Goal: Task Accomplishment & Management: Manage account settings

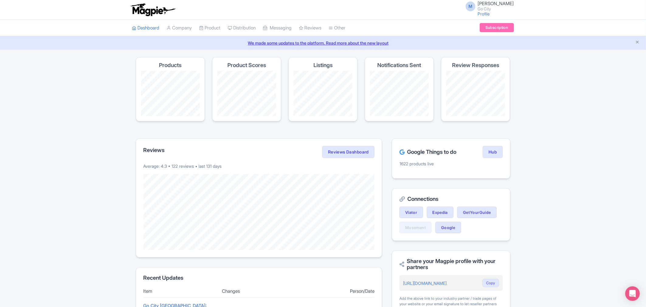
click at [60, 54] on div "M Maria Fusani Go City Profile Users Settings Sign out Dashboard Company Produc…" at bounding box center [323, 222] width 646 height 445
click at [216, 28] on link "Product" at bounding box center [209, 28] width 21 height 17
click at [218, 42] on link "My Products" at bounding box center [229, 43] width 58 height 9
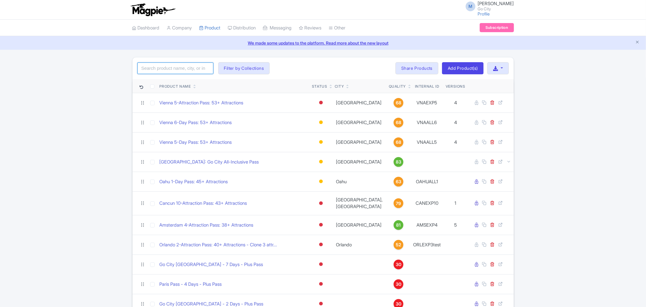
click at [170, 71] on input "search" at bounding box center [175, 69] width 76 height 12
type input "new york"
click button "Search" at bounding box center [0, 0] width 0 height 0
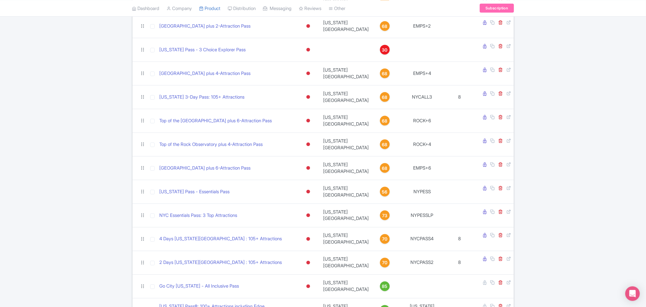
scroll to position [457, 0]
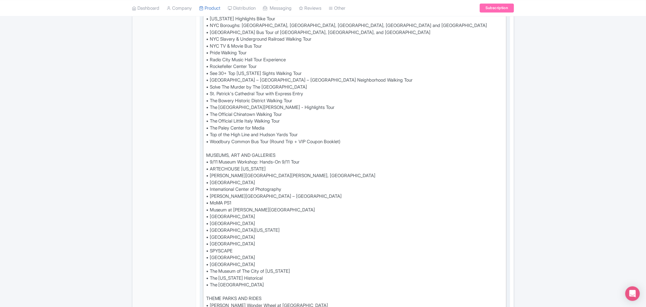
scroll to position [628, 0]
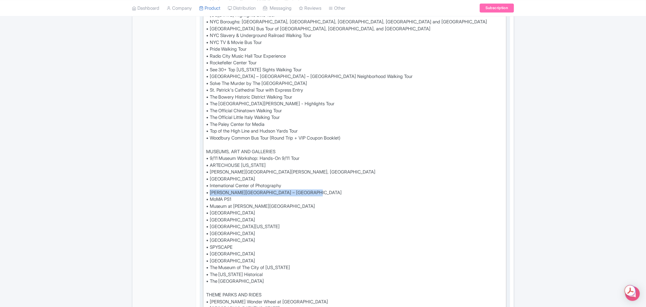
drag, startPoint x: 315, startPoint y: 194, endPoint x: 210, endPoint y: 190, distance: 105.2
click at [210, 190] on div "Visit 100+ attractions with a single digital pass and save up to 50%* on all yo…" at bounding box center [354, 63] width 297 height 978
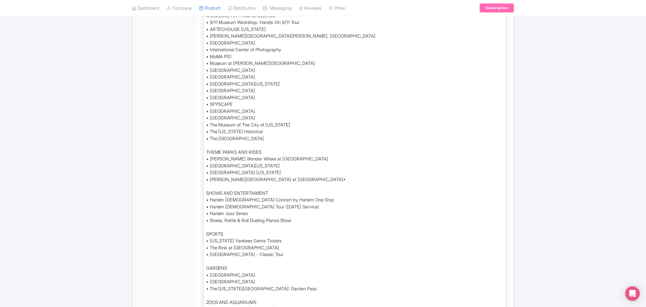
scroll to position [797, 0]
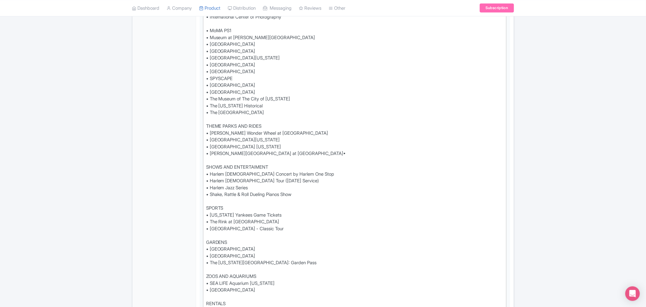
scroll to position [0, 0]
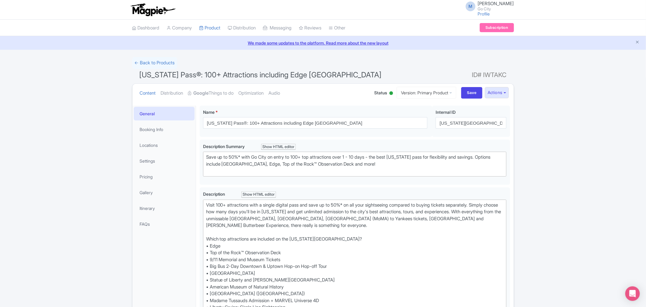
click at [512, 92] on div "Content Distribution Google Things to do Optimization Audio Status Active Inact…" at bounding box center [322, 93] width 381 height 19
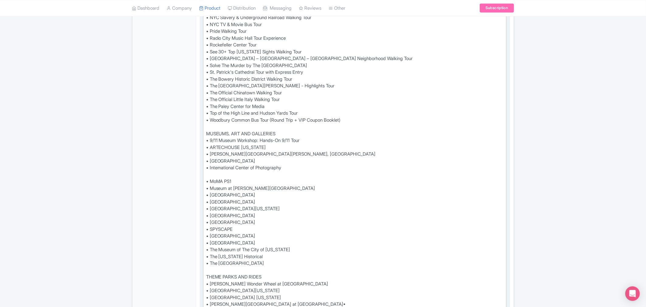
scroll to position [675, 0]
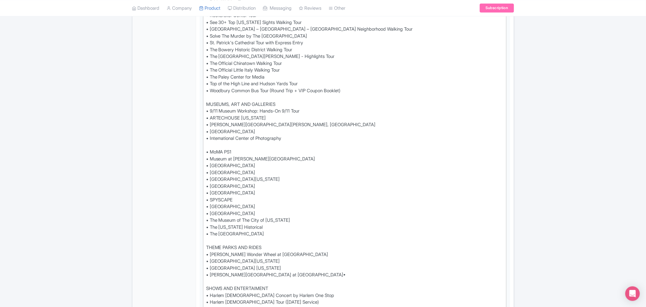
click at [544, 92] on div "Success Data saved automatically ← Back to Products New York Pass®: 100+ Attrac…" at bounding box center [323, 91] width 646 height 1418
click at [357, 166] on div "Visit 100+ attractions with a single digital pass and save up to 50%* on all yo…" at bounding box center [354, 16] width 297 height 978
type trix-editor "<div>Visit 100+ attractions with a single digital pass and save up to 50%* on a…"
click at [596, 126] on div "Success Data saved automatically ← Back to Products New York Pass®: 100+ Attrac…" at bounding box center [323, 91] width 646 height 1418
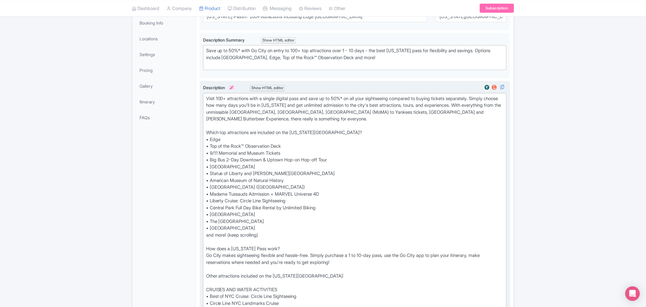
scroll to position [0, 0]
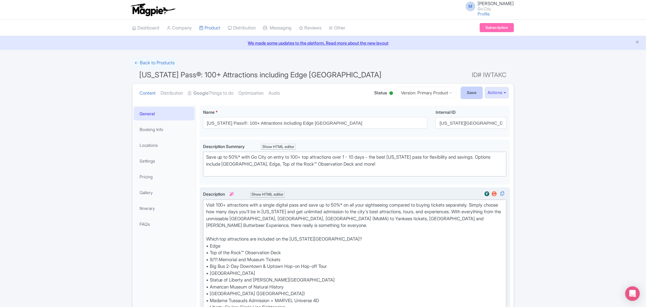
click at [469, 93] on input "Save" at bounding box center [471, 93] width 21 height 12
type input "Saving..."
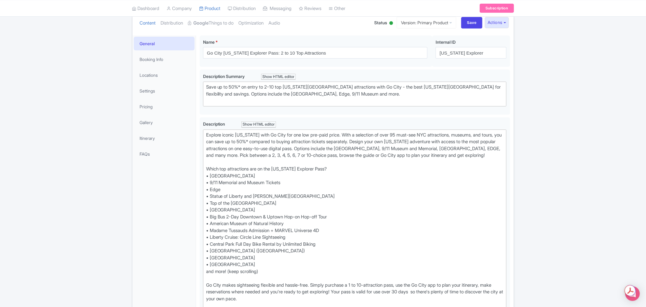
scroll to position [135, 0]
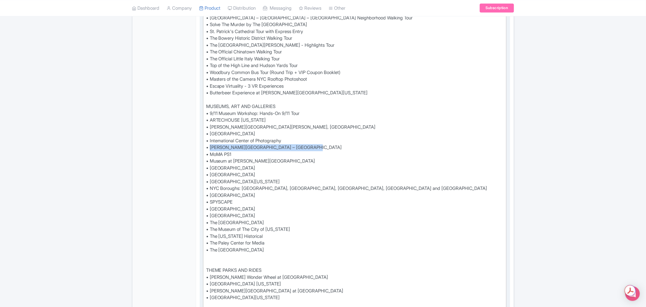
drag, startPoint x: 293, startPoint y: 156, endPoint x: 209, endPoint y: 153, distance: 83.6
click at [209, 153] on div "Explore iconic New York with Go City for one low pre-paid price. With a selecti…" at bounding box center [354, 35] width 297 height 998
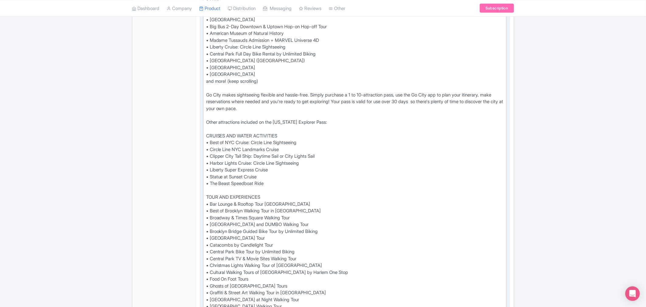
scroll to position [126, 0]
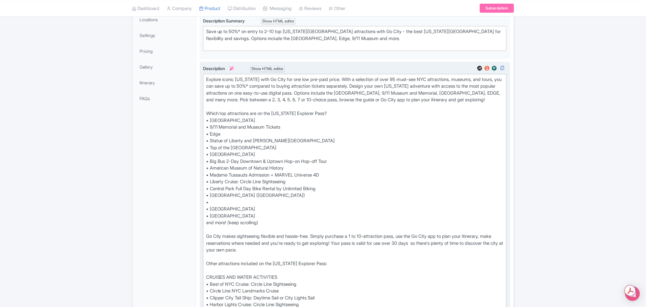
paste trix-editor "[PERSON_NAME] Labs – [GEOGRAPHIC_DATA]"
type trix-editor "<div>Explore iconic New York with Go City for one low pre-paid price. With a se…"
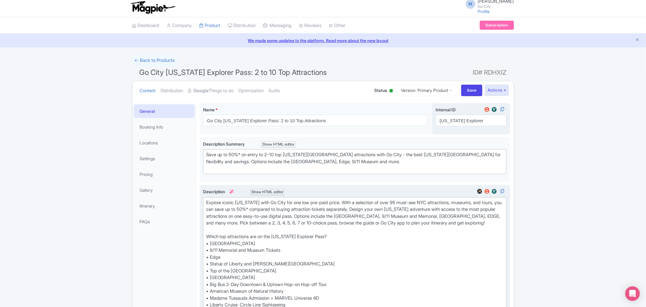
scroll to position [0, 0]
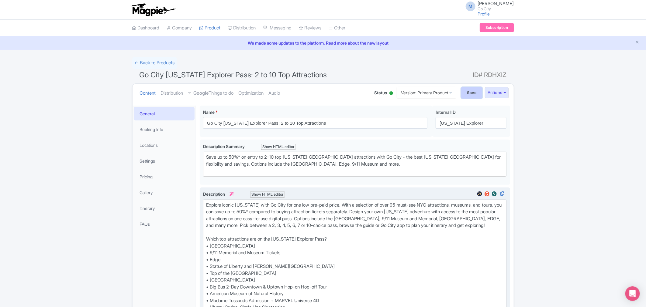
click at [464, 92] on input "Save" at bounding box center [471, 93] width 21 height 12
type input "Saving..."
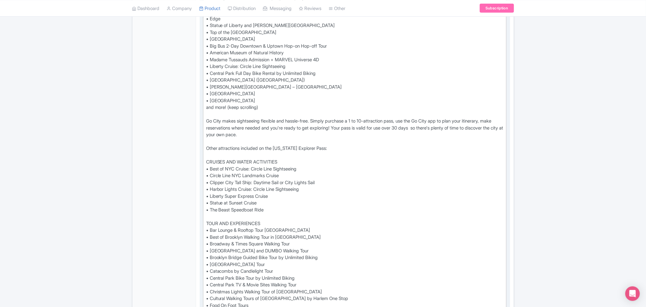
scroll to position [270, 0]
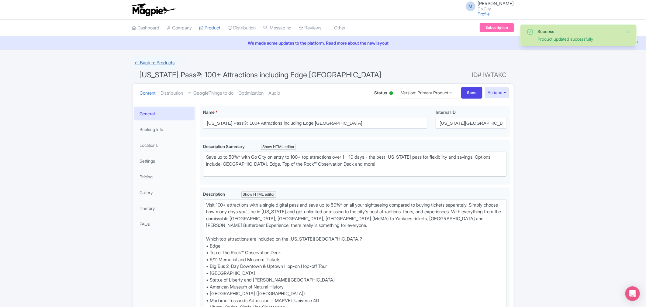
click at [146, 61] on link "← Back to Products" at bounding box center [154, 63] width 45 height 12
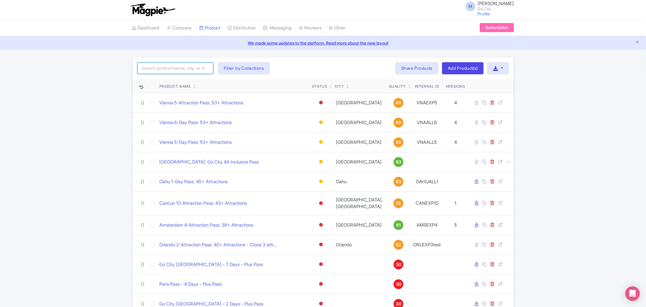
click at [163, 66] on input "search" at bounding box center [175, 69] width 76 height 12
click button "Search" at bounding box center [0, 0] width 0 height 0
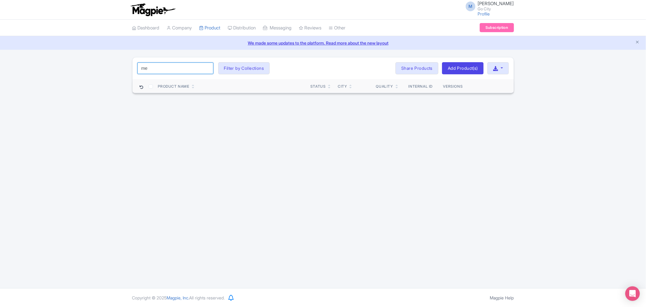
type input "m"
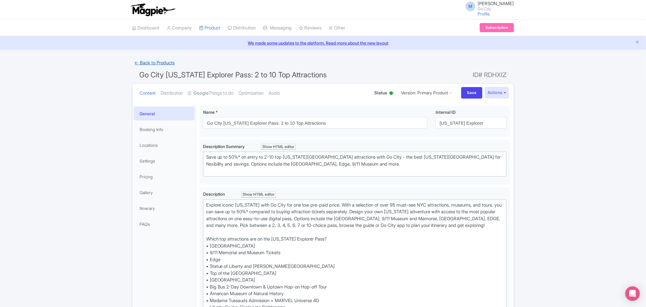
click at [148, 62] on link "← Back to Products" at bounding box center [154, 63] width 45 height 12
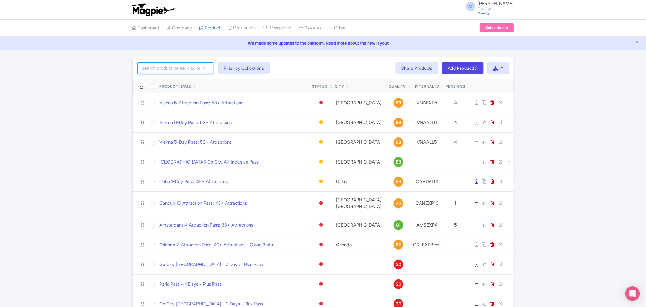
click at [161, 68] on input "search" at bounding box center [175, 69] width 76 height 12
type input "[GEOGRAPHIC_DATA]"
click button "Search" at bounding box center [0, 0] width 0 height 0
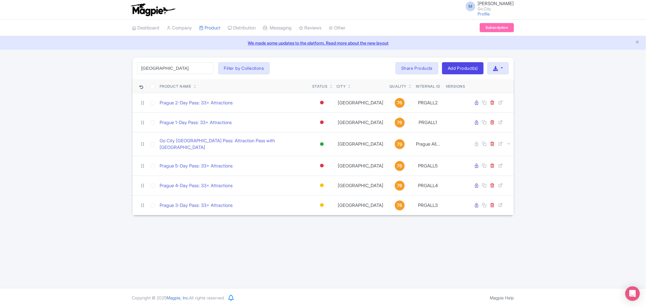
click at [11, 151] on div "[GEOGRAPHIC_DATA] Search Filter by Collections All Inclusive Explorer Trade Pro…" at bounding box center [323, 136] width 646 height 159
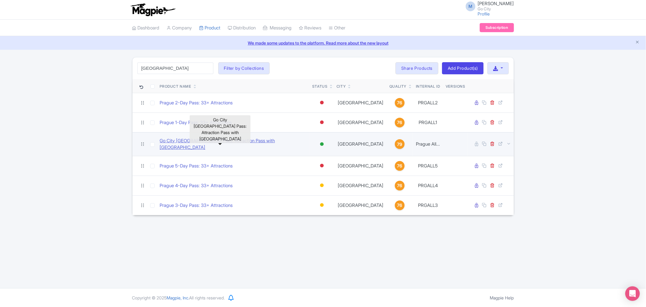
click at [217, 143] on link "Go City [GEOGRAPHIC_DATA] Pass: Attraction Pass with [GEOGRAPHIC_DATA]" at bounding box center [234, 145] width 148 height 14
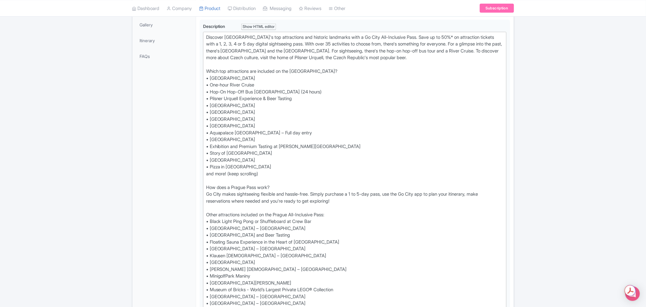
scroll to position [169, 0]
click at [289, 104] on div "Discover [GEOGRAPHIC_DATA]'s top attractions and historic landmarks with a Go C…" at bounding box center [354, 207] width 297 height 349
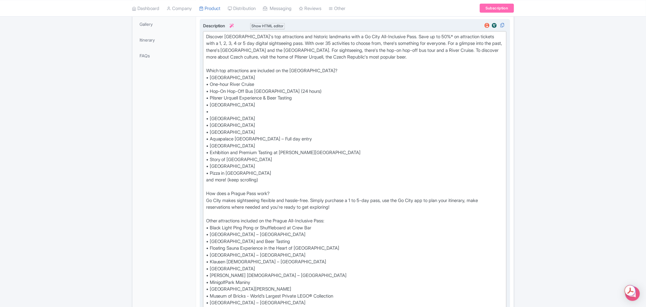
paste trix-editor "Prague Castle Highlights"
type trix-editor "<lor>Ipsumdol Sitame'c adi elitseddoei tem incididu utlaboree dolo m Al Enim Ad…"
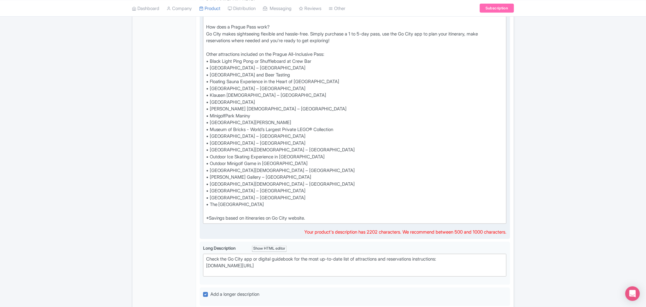
scroll to position [338, 0]
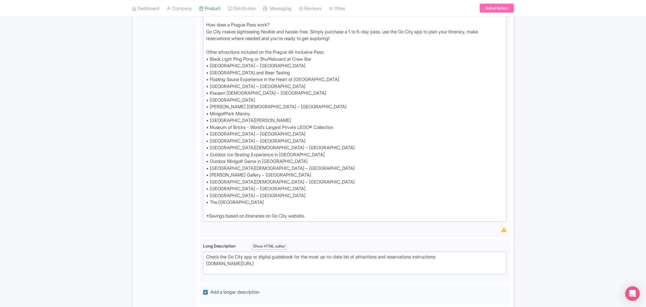
click at [553, 162] on div "← Back to Products Go City [GEOGRAPHIC_DATA] Pass: Attraction Pass with [GEOGRA…" at bounding box center [323, 117] width 646 height 795
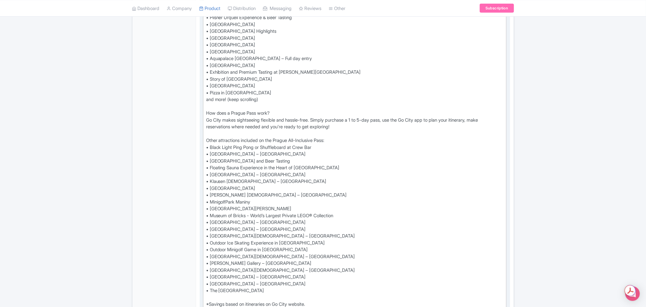
scroll to position [261, 0]
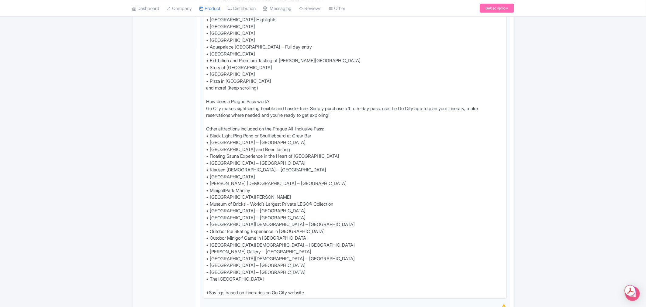
click at [590, 125] on div "Success Data saved automatically ← Back to Products Go City [GEOGRAPHIC_DATA] P…" at bounding box center [323, 193] width 646 height 795
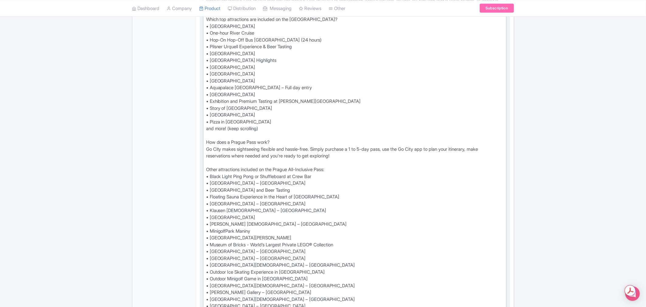
scroll to position [160, 0]
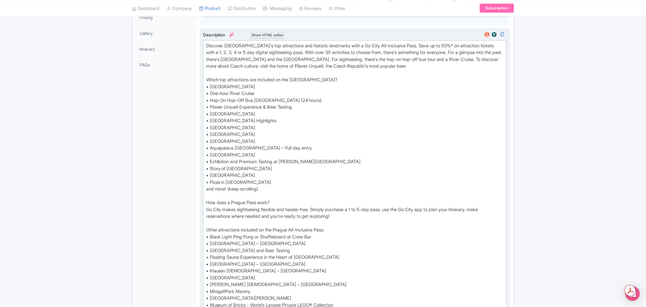
drag, startPoint x: 242, startPoint y: 107, endPoint x: 245, endPoint y: 108, distance: 3.6
click at [242, 107] on div "Discover [GEOGRAPHIC_DATA]'s top attractions and historic landmarks with a Go C…" at bounding box center [354, 221] width 297 height 356
click at [270, 120] on div "Discover [GEOGRAPHIC_DATA]'s top attractions and historic landmarks with a Go C…" at bounding box center [354, 221] width 297 height 356
drag, startPoint x: 268, startPoint y: 120, endPoint x: 211, endPoint y: 121, distance: 57.7
click at [211, 121] on div "Discover [GEOGRAPHIC_DATA]'s top attractions and historic landmarks with a Go C…" at bounding box center [354, 221] width 297 height 356
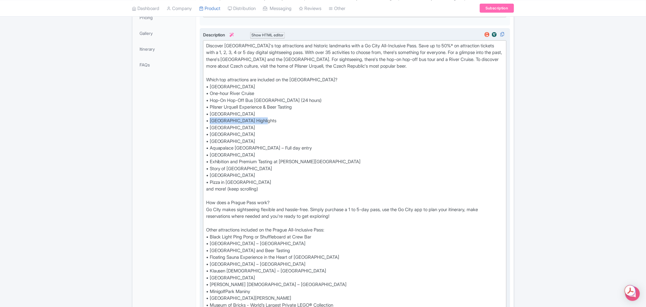
copy div "Prague Castle Highlights"
click at [568, 123] on div "Success Data saved automatically ← Back to Products Go City [GEOGRAPHIC_DATA] P…" at bounding box center [323, 295] width 646 height 795
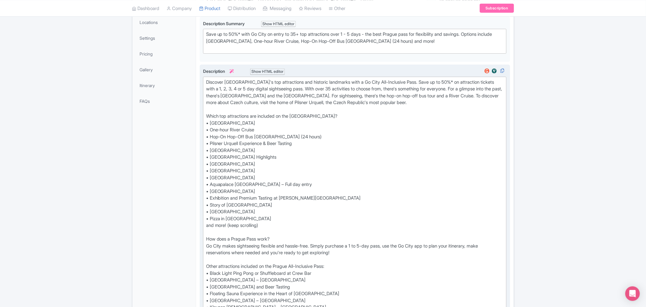
scroll to position [126, 0]
